Goal: Information Seeking & Learning: Learn about a topic

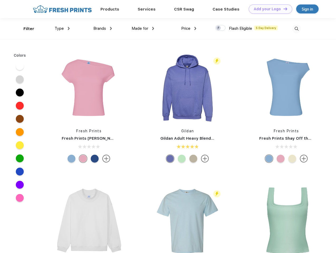
click at [268, 9] on link "Add your Logo Design Tool" at bounding box center [269, 8] width 43 height 9
click at [0, 0] on div "Design Tool" at bounding box center [0, 0] width 0 height 0
click at [283, 9] on link "Add your Logo Design Tool" at bounding box center [269, 8] width 43 height 9
click at [25, 29] on div "Filter" at bounding box center [28, 29] width 11 height 6
click at [62, 28] on span "Type" at bounding box center [59, 28] width 9 height 5
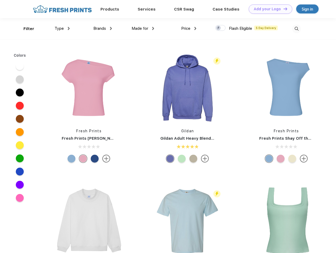
click at [102, 28] on span "Brands" at bounding box center [99, 28] width 13 height 5
click at [143, 28] on span "Made for" at bounding box center [139, 28] width 17 height 5
click at [189, 28] on span "Price" at bounding box center [185, 28] width 9 height 5
click at [220, 28] on div at bounding box center [220, 28] width 10 height 6
click at [218, 28] on input "checkbox" at bounding box center [216, 26] width 3 height 3
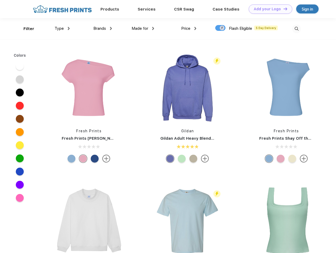
click at [296, 29] on img at bounding box center [296, 29] width 9 height 9
